Goal: Task Accomplishment & Management: Manage account settings

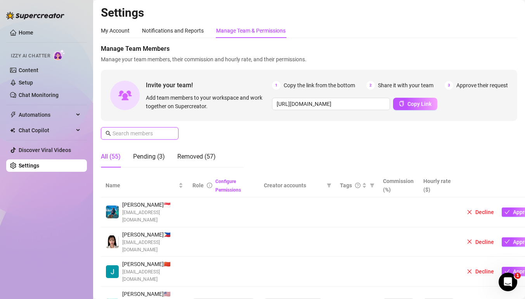
click at [139, 135] on input "text" at bounding box center [140, 133] width 55 height 9
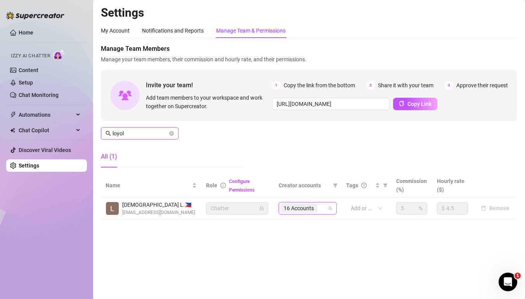
type input "loyol"
click at [320, 207] on input "search" at bounding box center [320, 208] width 2 height 9
click at [321, 208] on div "16 Accounts" at bounding box center [303, 208] width 47 height 11
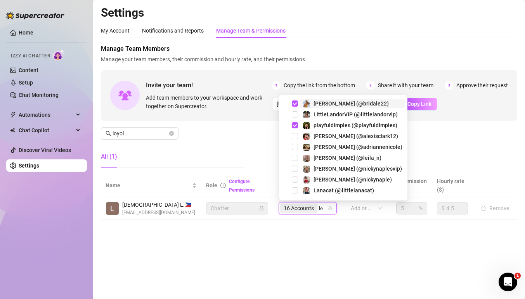
type input "lei"
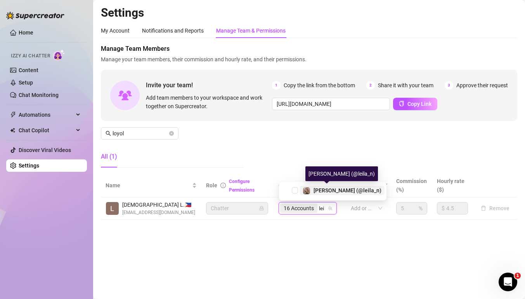
click at [315, 189] on span "[PERSON_NAME] (@leila_n)" at bounding box center [348, 191] width 68 height 6
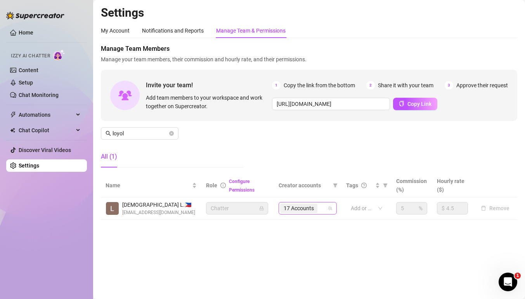
click at [317, 209] on span "17 Accounts" at bounding box center [298, 208] width 37 height 9
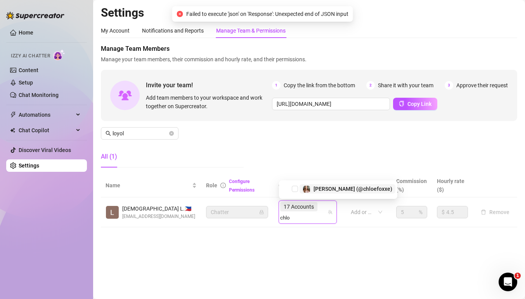
type input "[PERSON_NAME]"
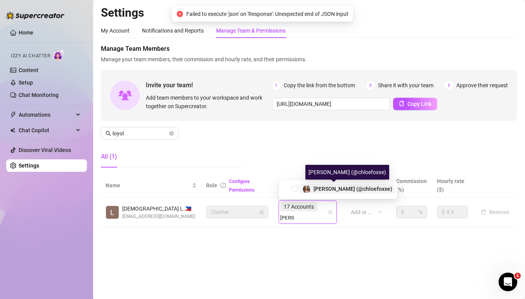
click at [318, 187] on span "[PERSON_NAME] (@chloefoxxe)" at bounding box center [353, 189] width 79 height 6
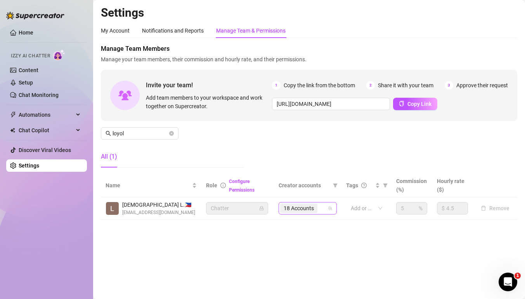
click at [324, 208] on div "18 Accounts" at bounding box center [303, 208] width 47 height 11
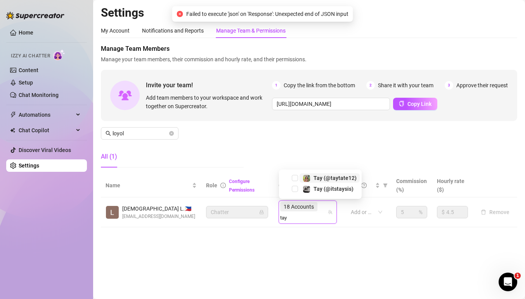
type input "[PERSON_NAME]"
click at [315, 188] on span "Tay️ (@itstaysis)" at bounding box center [334, 189] width 40 height 6
click at [323, 206] on div "18 Accounts [PERSON_NAME]" at bounding box center [303, 212] width 47 height 22
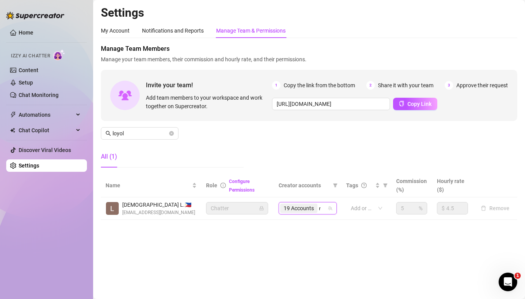
type input "ros"
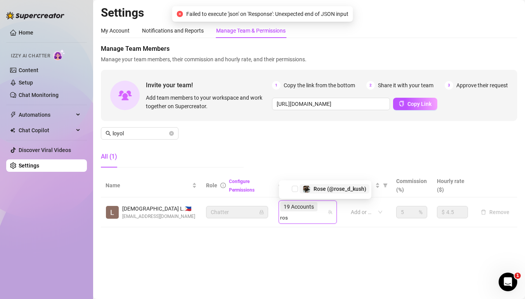
click at [323, 189] on span "Rose (@rose_d_kush)" at bounding box center [340, 189] width 53 height 6
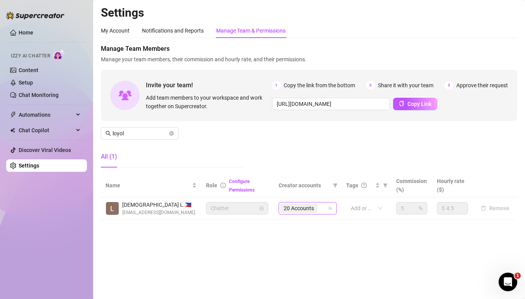
click at [318, 210] on span "20 Accounts" at bounding box center [298, 208] width 37 height 9
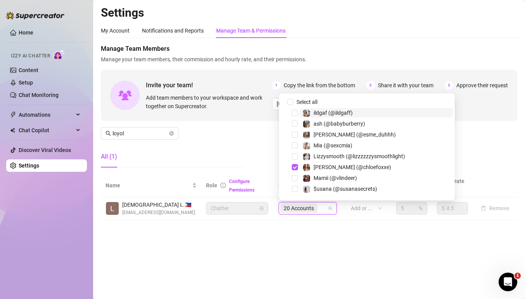
click at [321, 209] on input "search" at bounding box center [320, 208] width 2 height 9
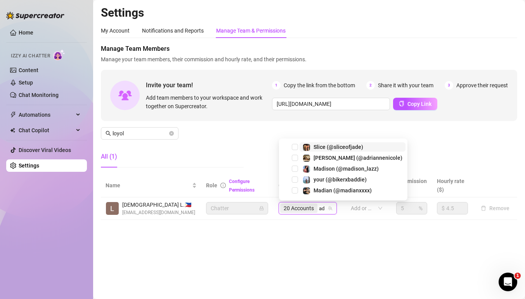
type input "adr"
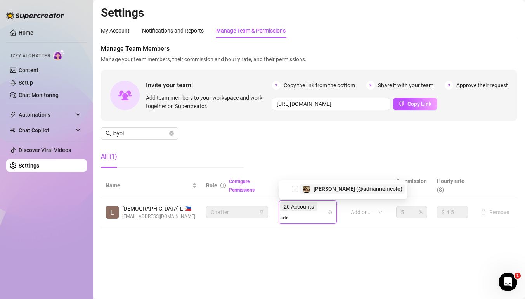
click at [322, 189] on span "[PERSON_NAME] (@adriannenicole)" at bounding box center [358, 189] width 89 height 6
click at [326, 210] on div "20 Accounts adr" at bounding box center [303, 212] width 47 height 22
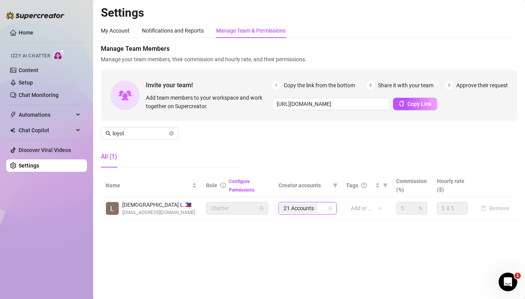
click at [326, 210] on div "21 Accounts" at bounding box center [303, 208] width 47 height 11
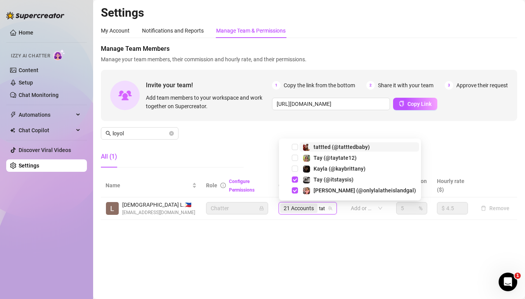
type input "tatt"
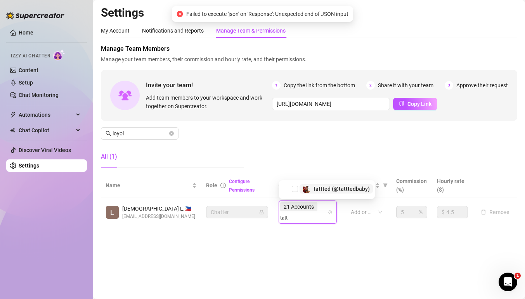
click at [319, 189] on span "tattted (@tatttedbaby)" at bounding box center [342, 189] width 56 height 6
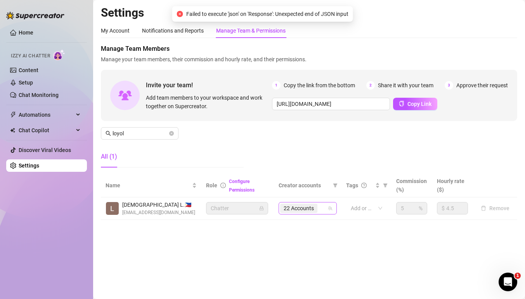
click at [322, 207] on div "22 Accounts" at bounding box center [303, 208] width 47 height 11
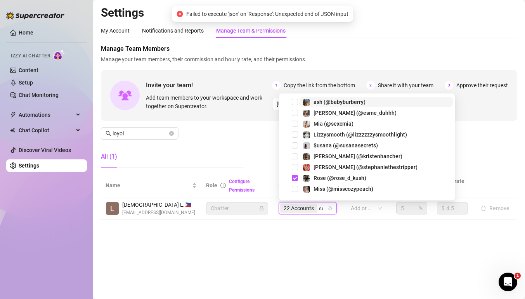
type input "subg"
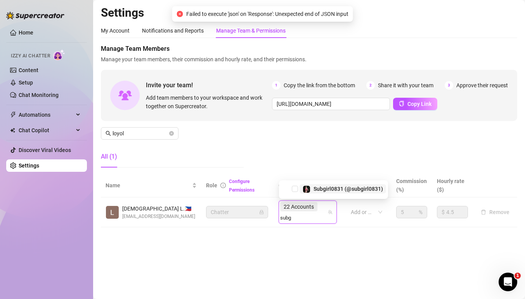
click at [325, 187] on span "Subgirl0831 (@subgirl0831)" at bounding box center [348, 189] width 69 height 6
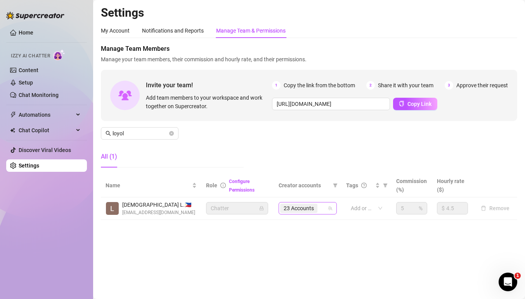
click at [323, 208] on div "23 Accounts" at bounding box center [303, 208] width 47 height 11
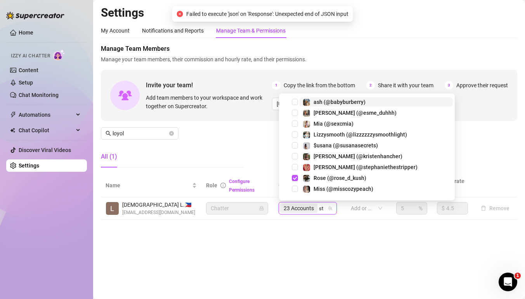
type input "ste"
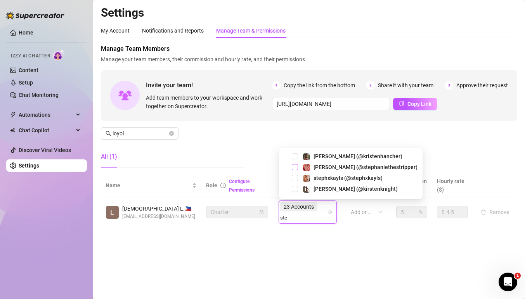
click at [297, 167] on span "Select tree node" at bounding box center [295, 167] width 6 height 6
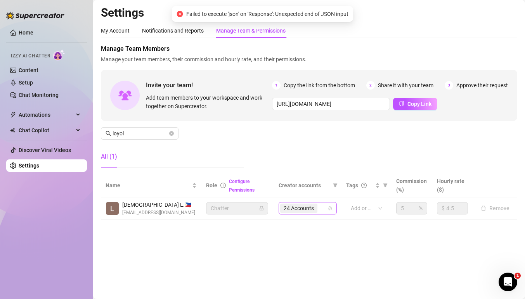
click at [325, 207] on div "24 Accounts" at bounding box center [303, 208] width 47 height 11
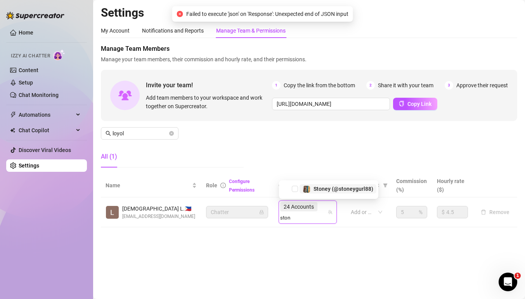
type input "stone"
click at [307, 186] on span at bounding box center [307, 190] width 8 height 8
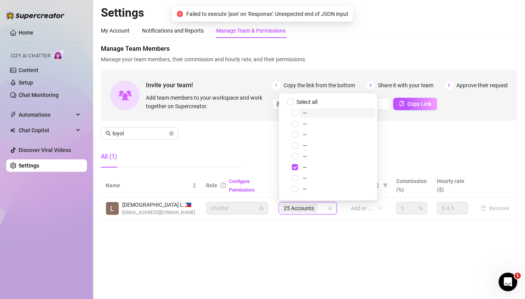
click at [321, 208] on input "search" at bounding box center [320, 208] width 2 height 9
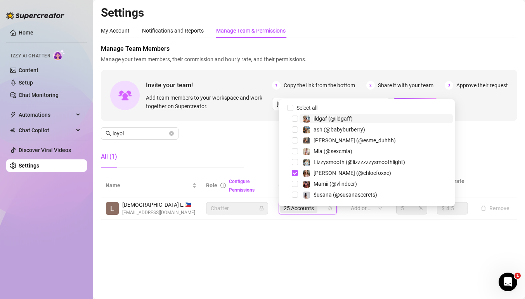
click at [321, 208] on input "search" at bounding box center [320, 208] width 2 height 9
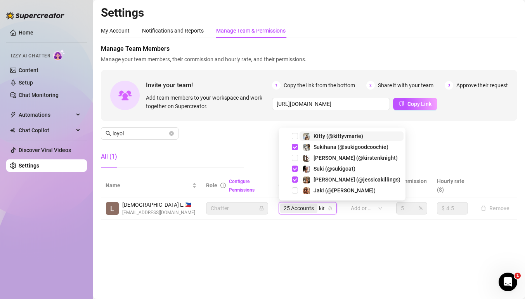
type input "kitt"
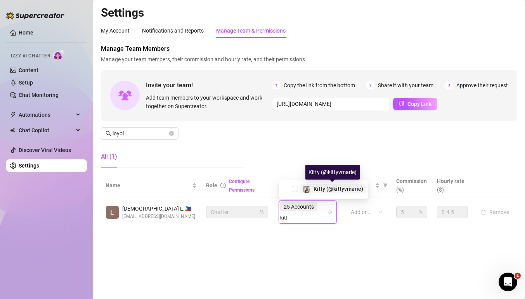
click at [311, 184] on div "Kitty (@kittyvmarie)" at bounding box center [333, 188] width 61 height 9
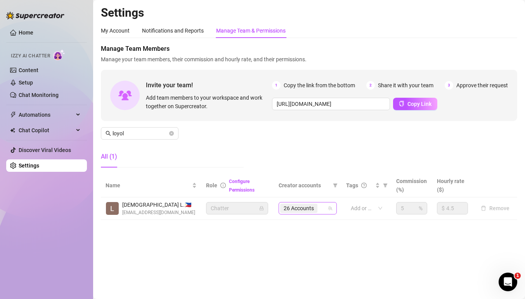
click at [321, 212] on div "26 Accounts" at bounding box center [303, 208] width 47 height 11
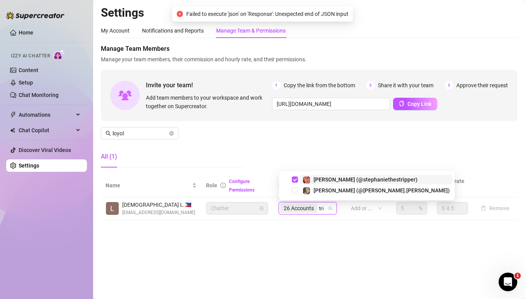
type input "tric"
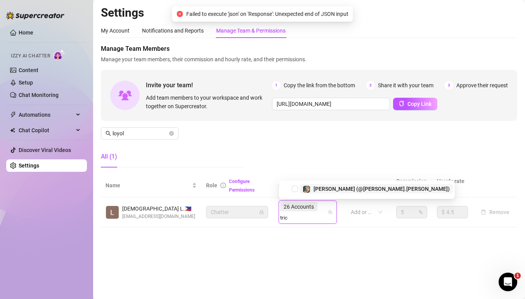
click at [315, 185] on div "[PERSON_NAME] (@[PERSON_NAME].[PERSON_NAME])" at bounding box center [382, 188] width 136 height 9
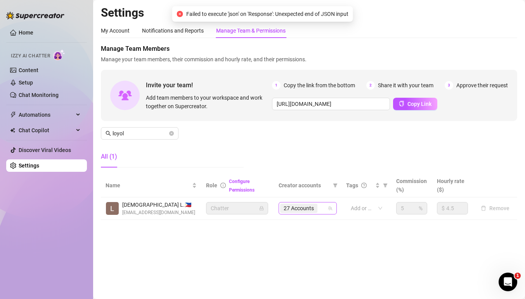
click at [325, 210] on div "27 Accounts" at bounding box center [303, 208] width 47 height 11
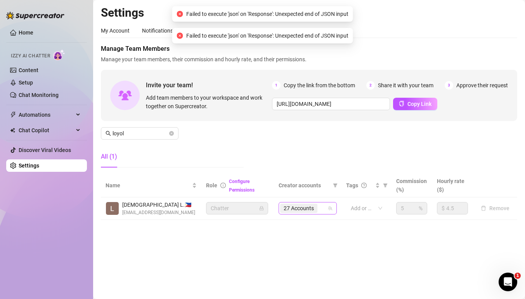
click at [325, 210] on div "27 Accounts" at bounding box center [303, 208] width 47 height 11
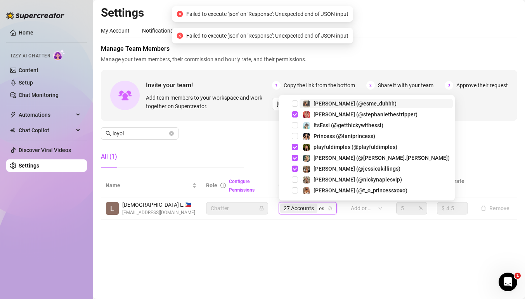
type input "esm"
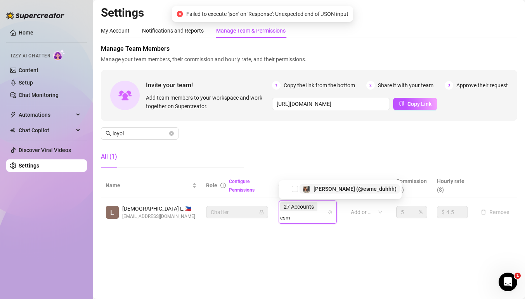
click at [317, 188] on span "[PERSON_NAME] (@esme_duhhh)" at bounding box center [355, 189] width 83 height 6
click at [325, 210] on div "27 Accounts esm" at bounding box center [303, 212] width 47 height 22
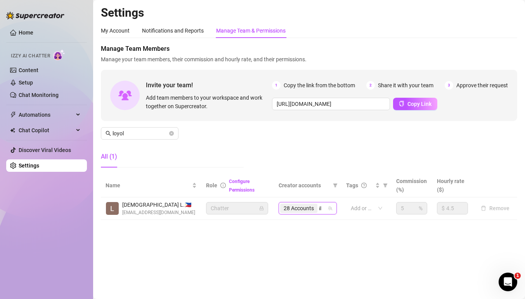
type input "ild"
click at [310, 188] on span at bounding box center [307, 191] width 8 height 8
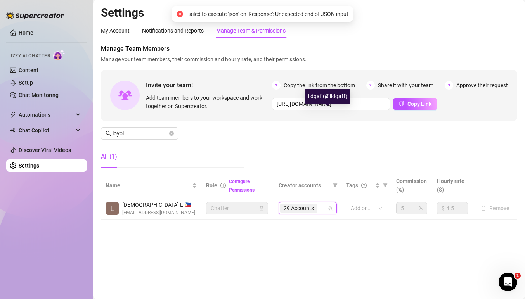
click at [325, 207] on div "29 Accounts" at bounding box center [303, 208] width 47 height 11
type input "bab"
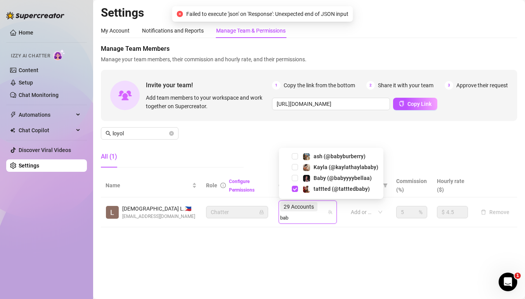
drag, startPoint x: 308, startPoint y: 175, endPoint x: 296, endPoint y: 150, distance: 28.1
click at [296, 150] on div "ash (@babyburberry) [PERSON_NAME] (@kaylathaylababy) Baby (@babyyyybellaa) tatt…" at bounding box center [331, 173] width 104 height 51
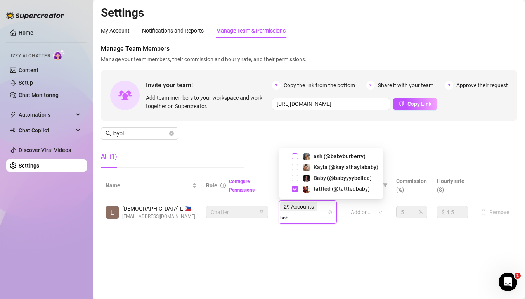
click at [297, 156] on span "Select tree node" at bounding box center [295, 156] width 6 height 6
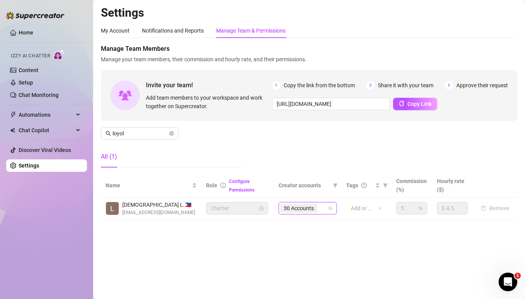
click at [326, 211] on div "30 Accounts" at bounding box center [303, 208] width 47 height 11
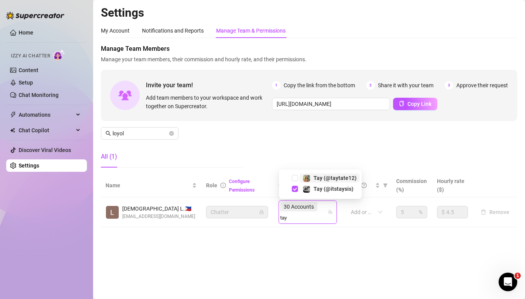
type input "tayt"
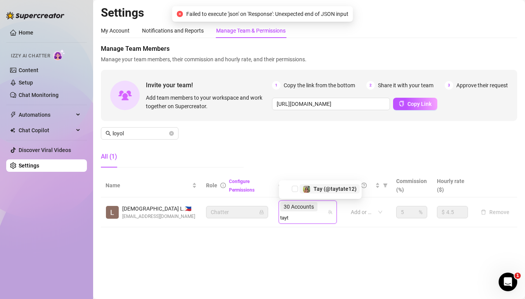
click at [315, 185] on div "Tay (@taytate12)" at bounding box center [335, 188] width 43 height 9
click at [325, 210] on div "30 Accounts tayt" at bounding box center [303, 212] width 47 height 22
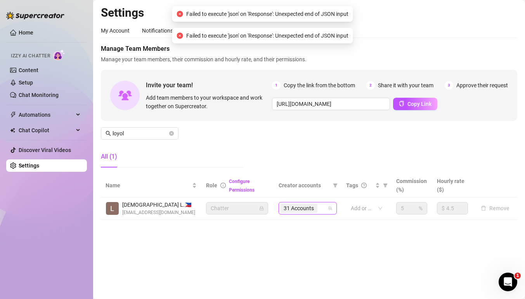
click at [325, 210] on div "31 Accounts" at bounding box center [303, 208] width 47 height 11
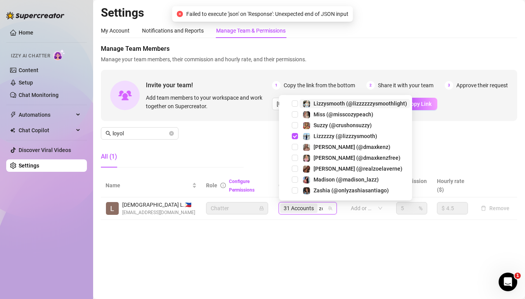
type input "zoe"
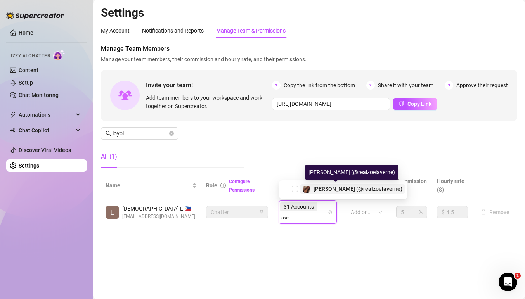
click at [302, 186] on span "[PERSON_NAME] (@realzoelaverne)" at bounding box center [353, 188] width 106 height 9
